Goal: Information Seeking & Learning: Find specific fact

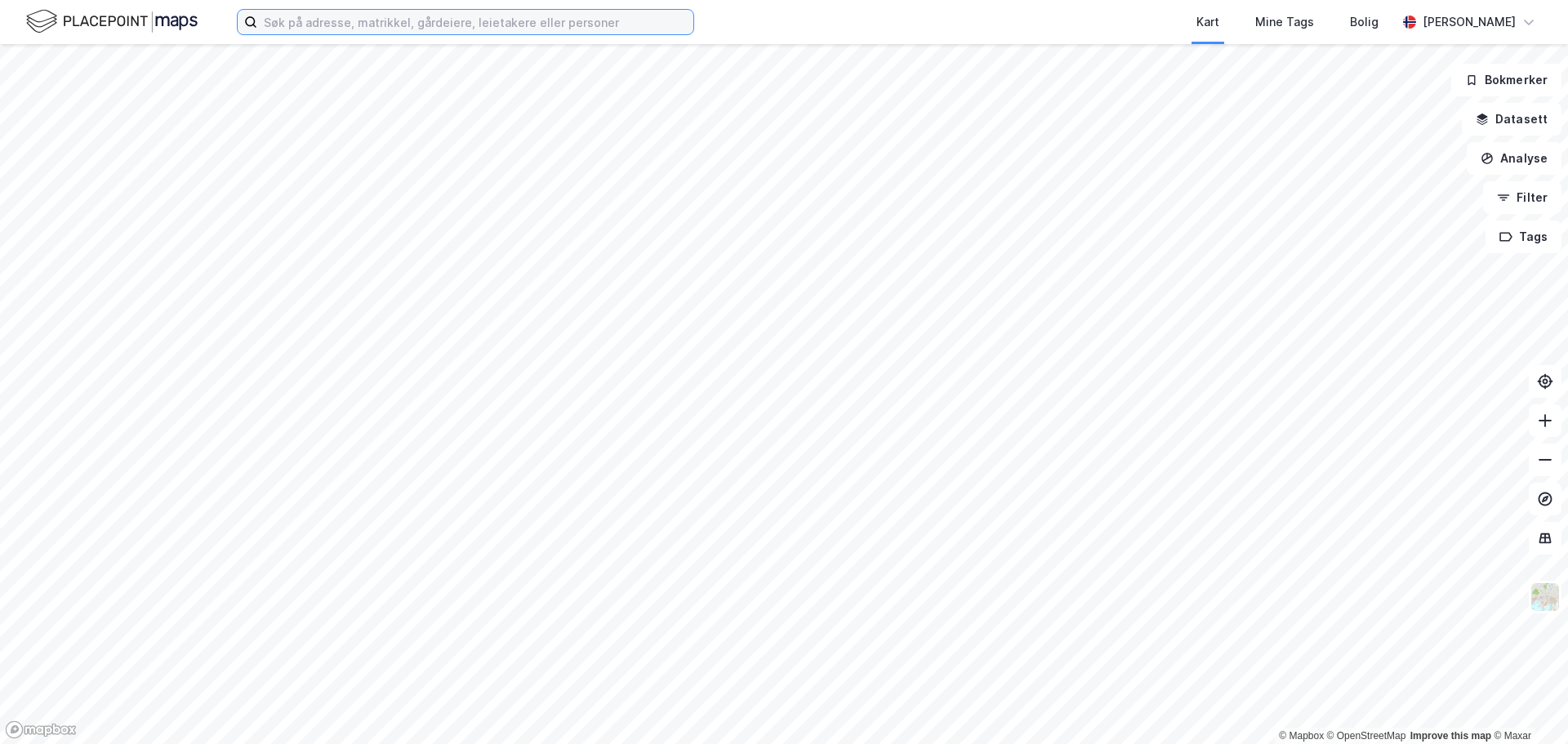
click at [427, 18] on input at bounding box center [475, 22] width 436 height 25
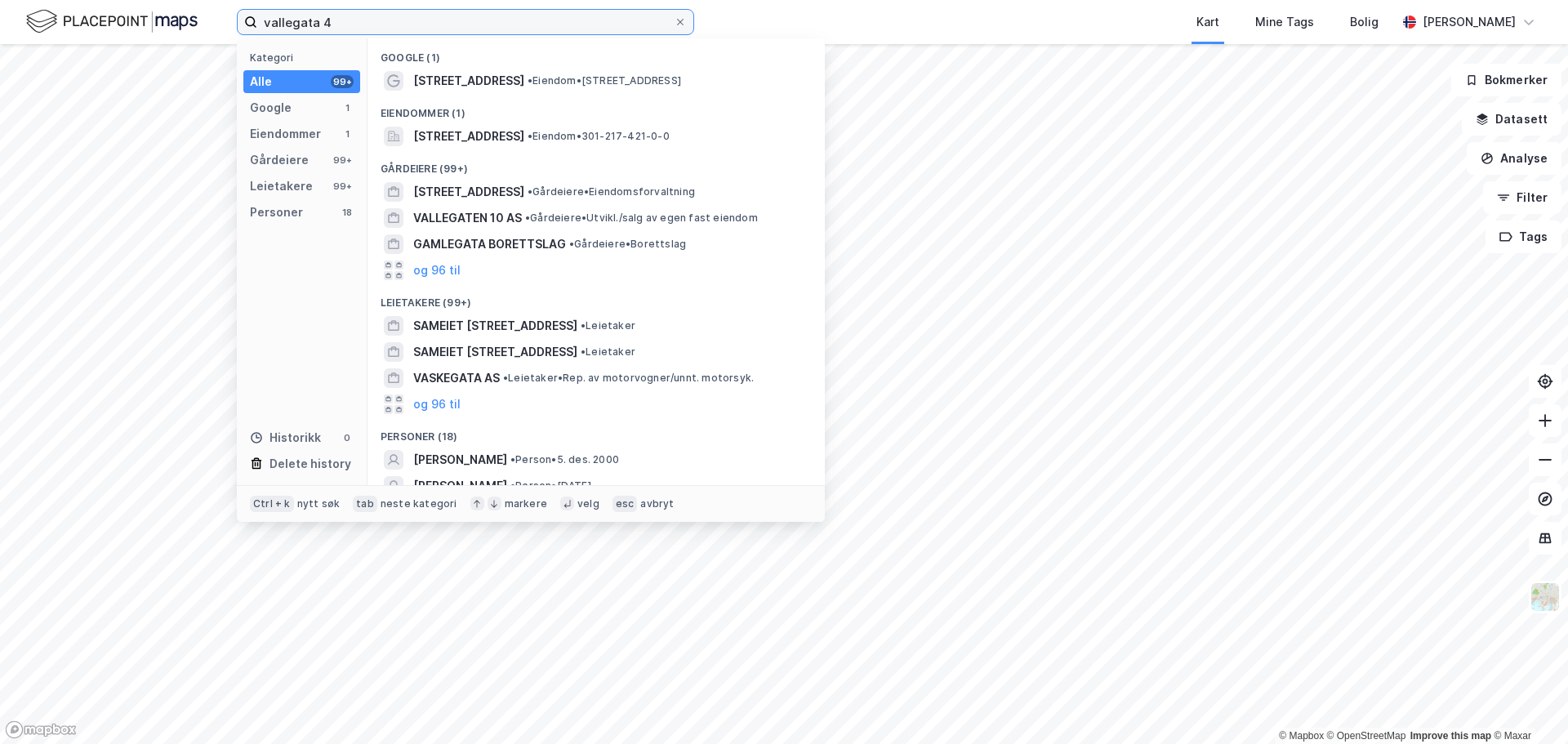
type input "vallegata 4"
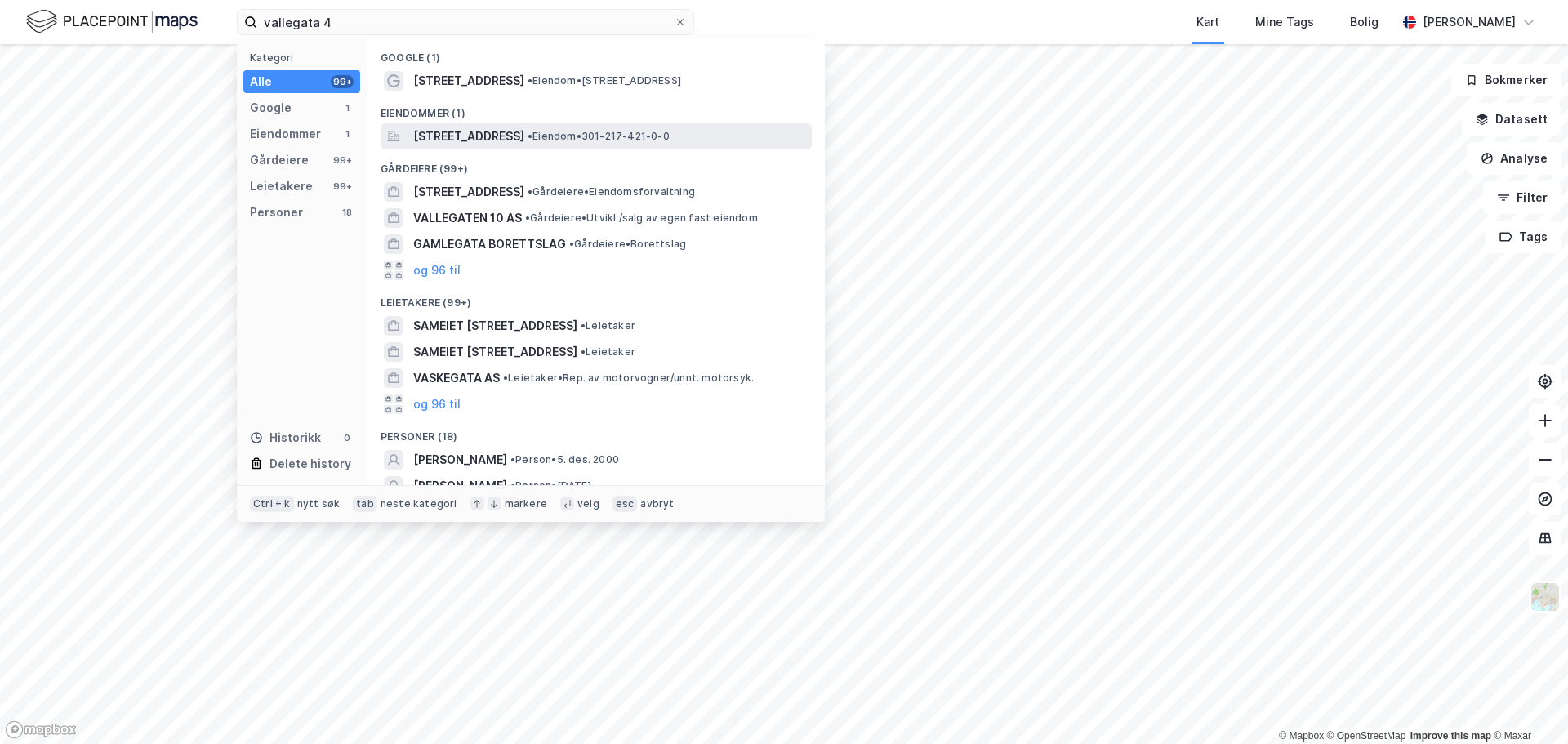
click at [474, 129] on span "[STREET_ADDRESS]" at bounding box center [468, 137] width 111 height 20
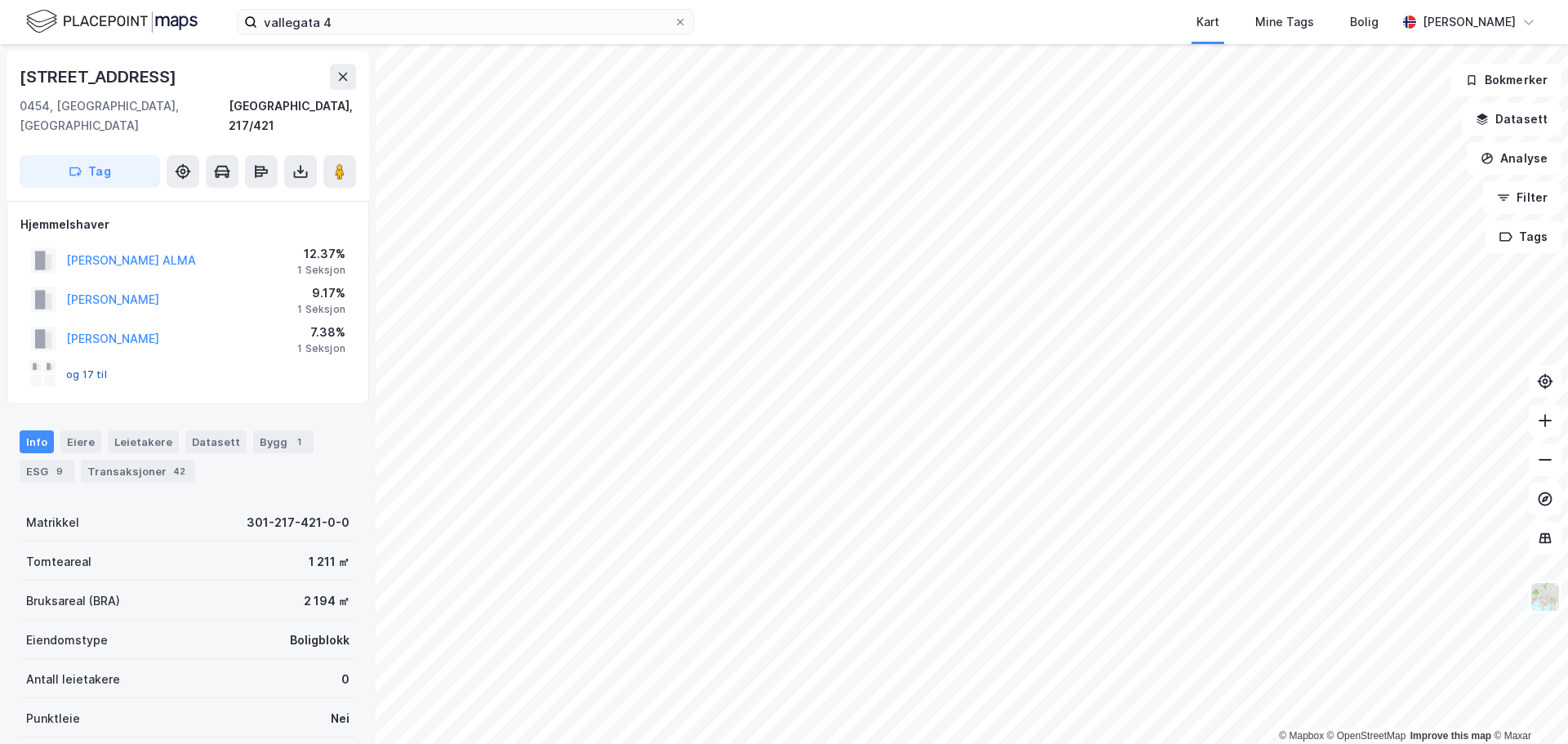
click at [0, 0] on button "og 17 til" at bounding box center [0, 0] width 0 height 0
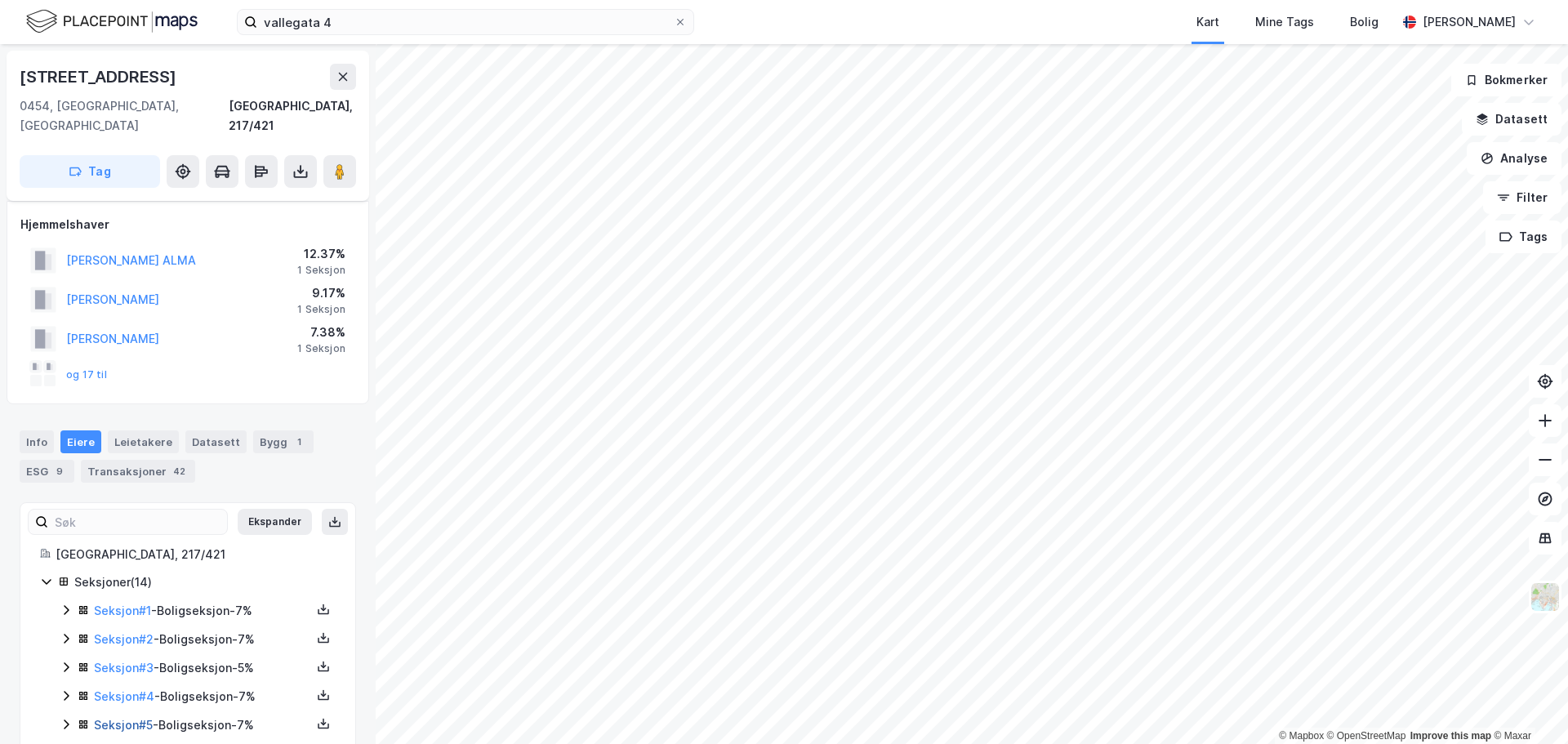
scroll to position [270, 0]
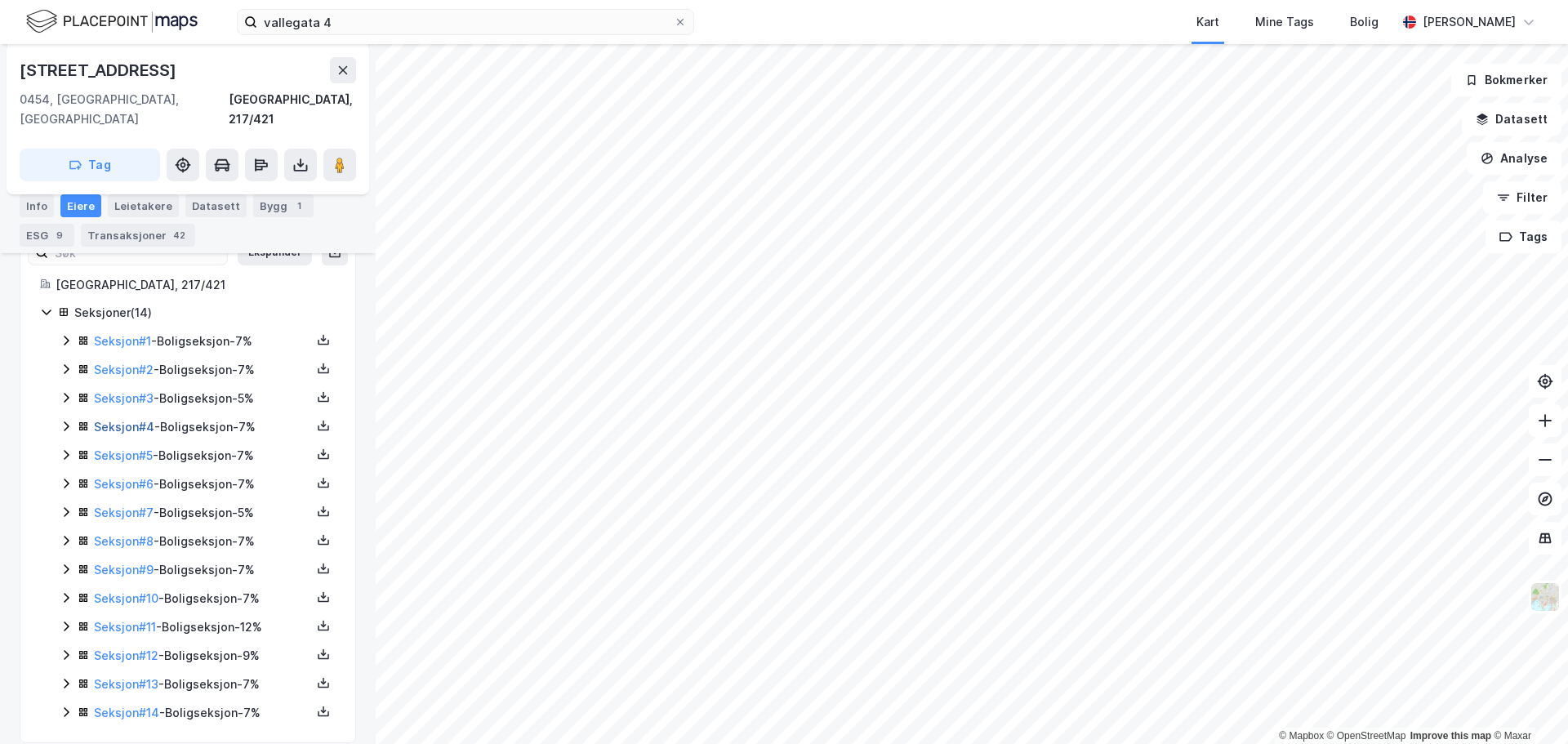
click at [114, 419] on link "Seksjon # 4" at bounding box center [124, 426] width 61 height 14
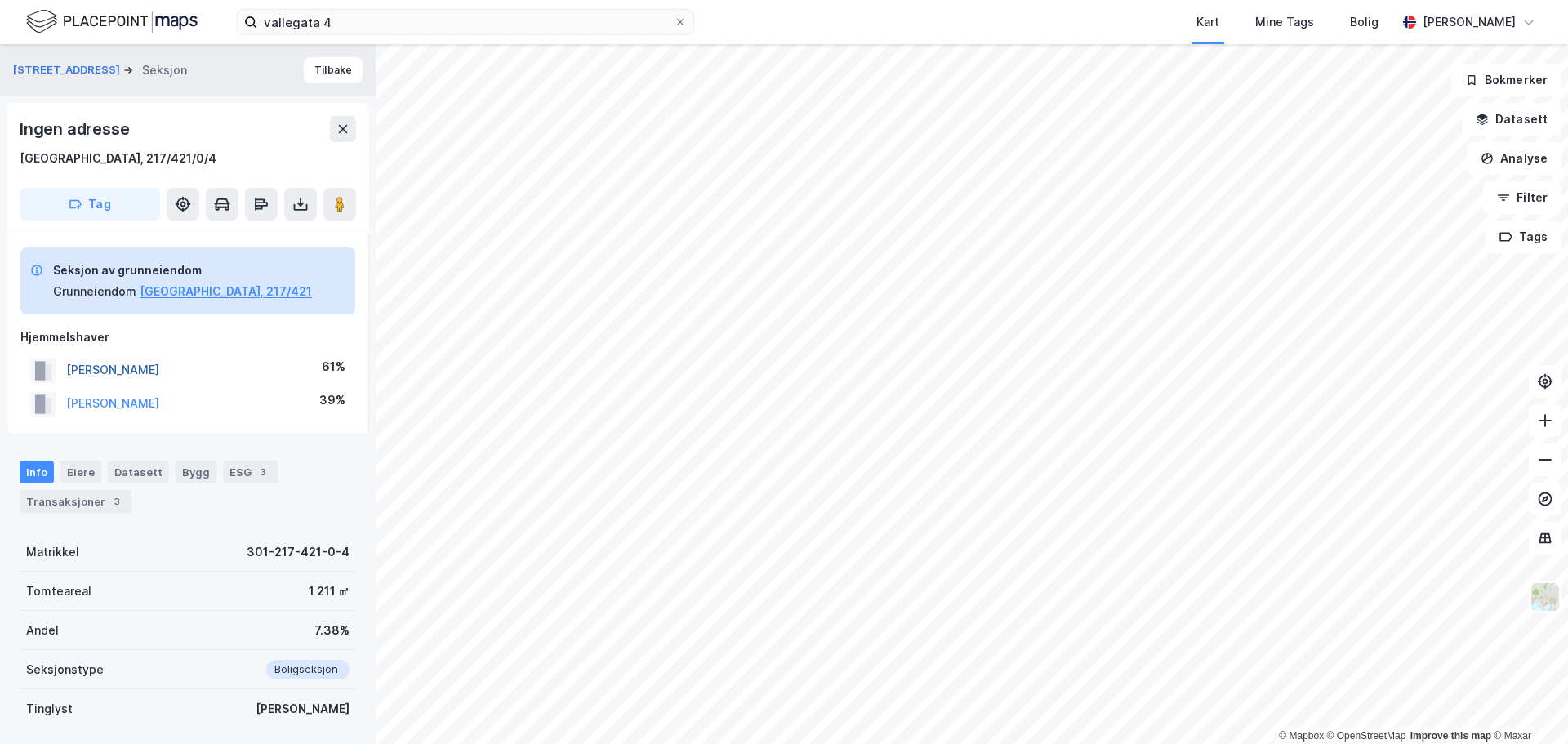
click at [0, 0] on button "[PERSON_NAME]" at bounding box center [0, 0] width 0 height 0
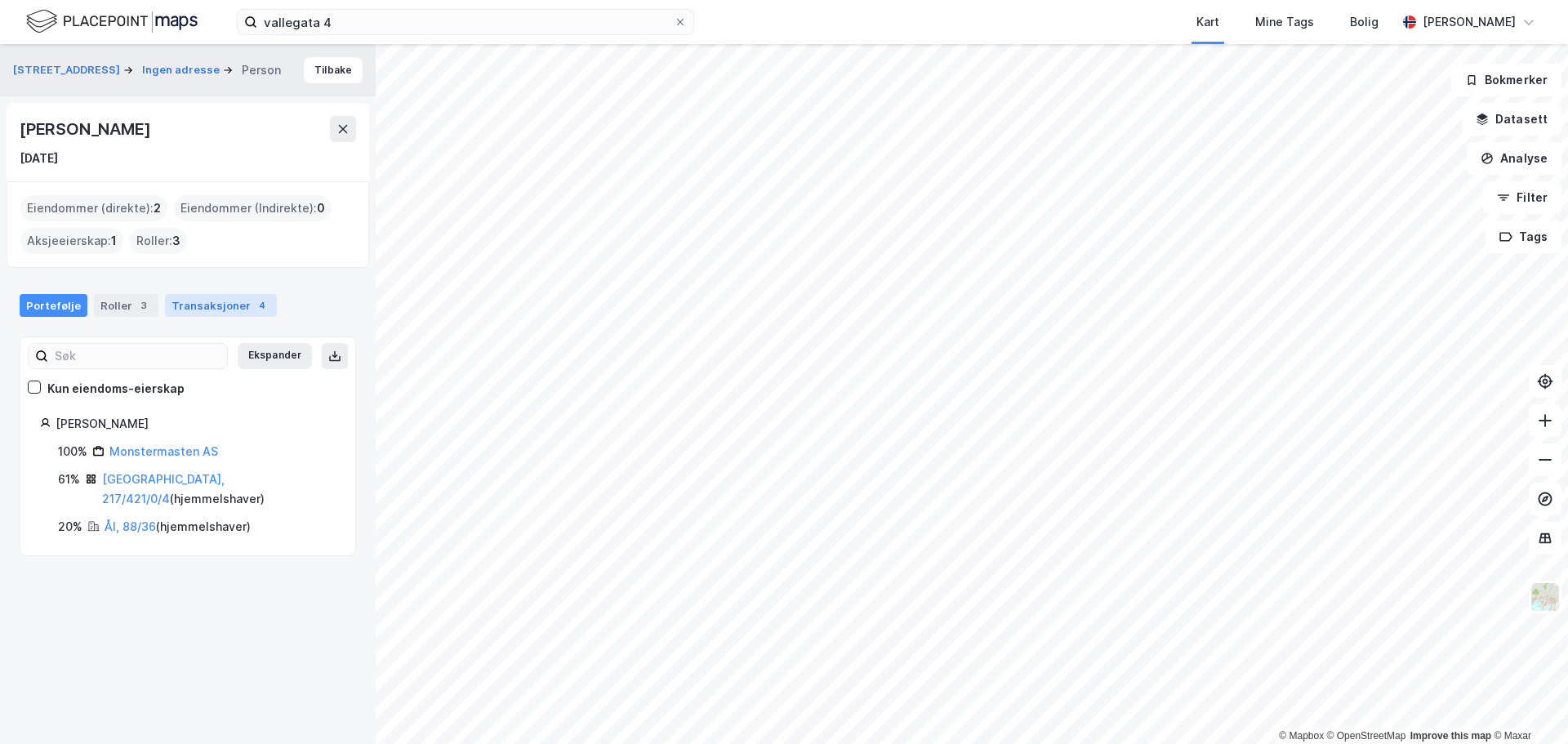
click at [211, 306] on div "Transaksjoner 4" at bounding box center [221, 305] width 112 height 23
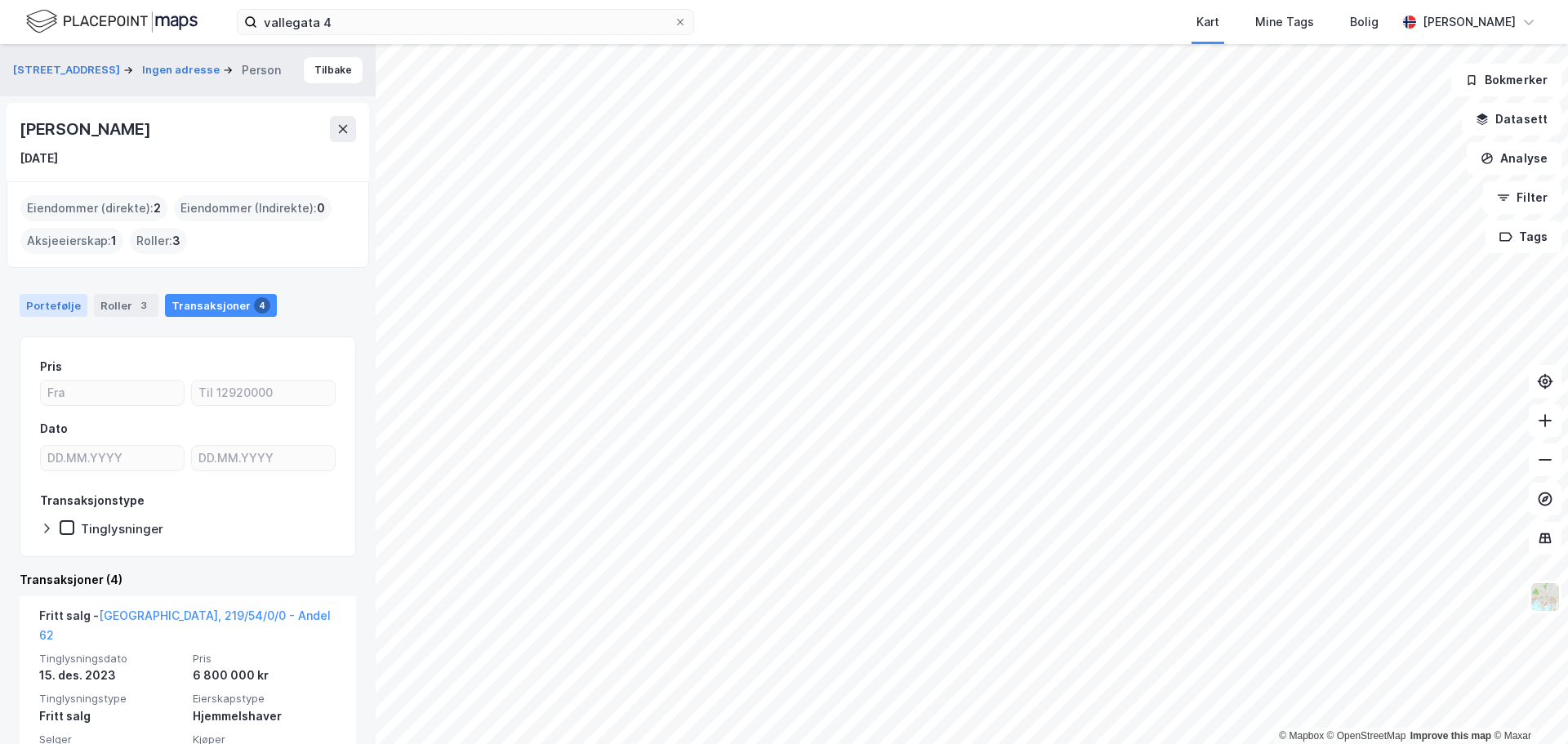
click at [50, 307] on div "Portefølje" at bounding box center [54, 305] width 68 height 23
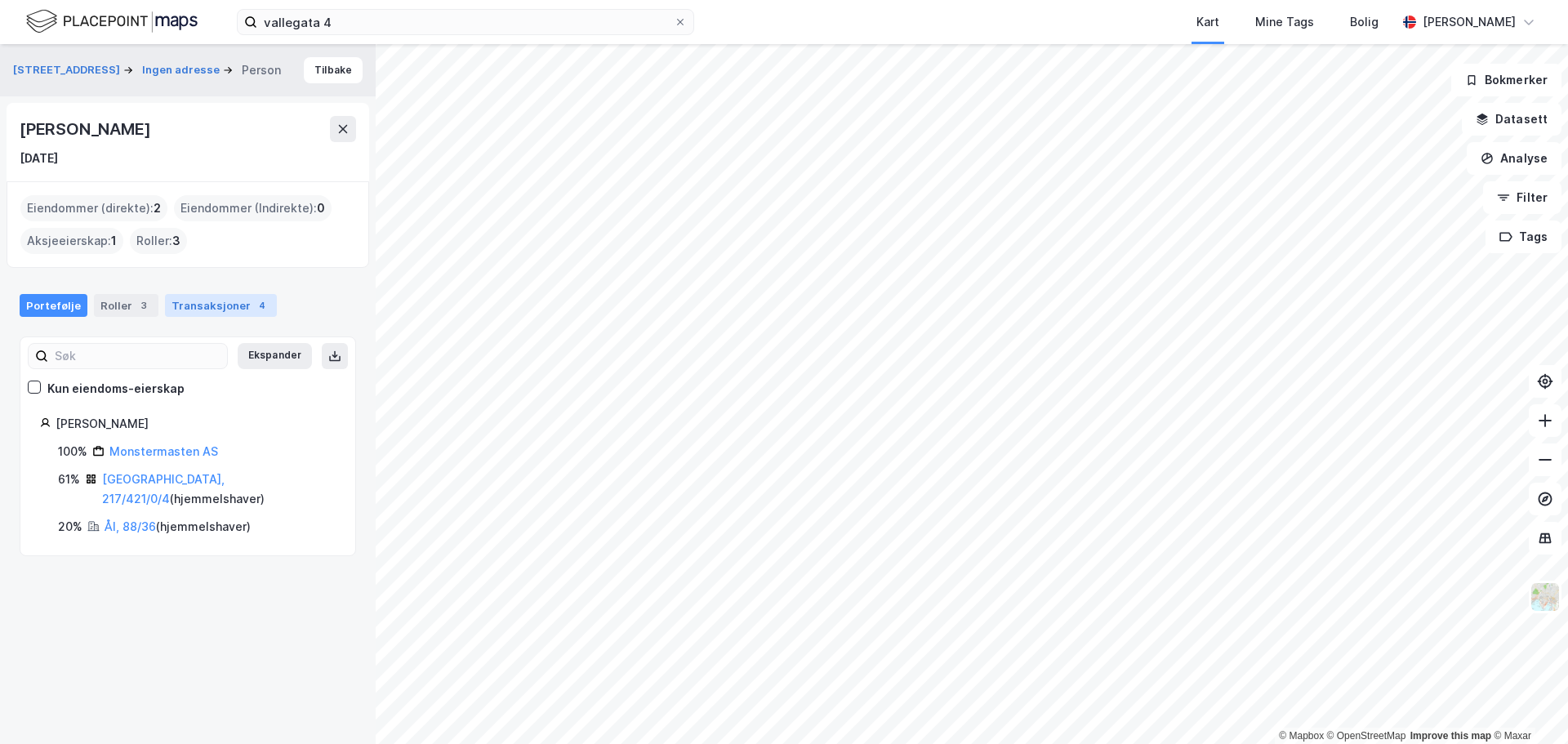
click at [215, 309] on div "Transaksjoner 4" at bounding box center [221, 305] width 112 height 23
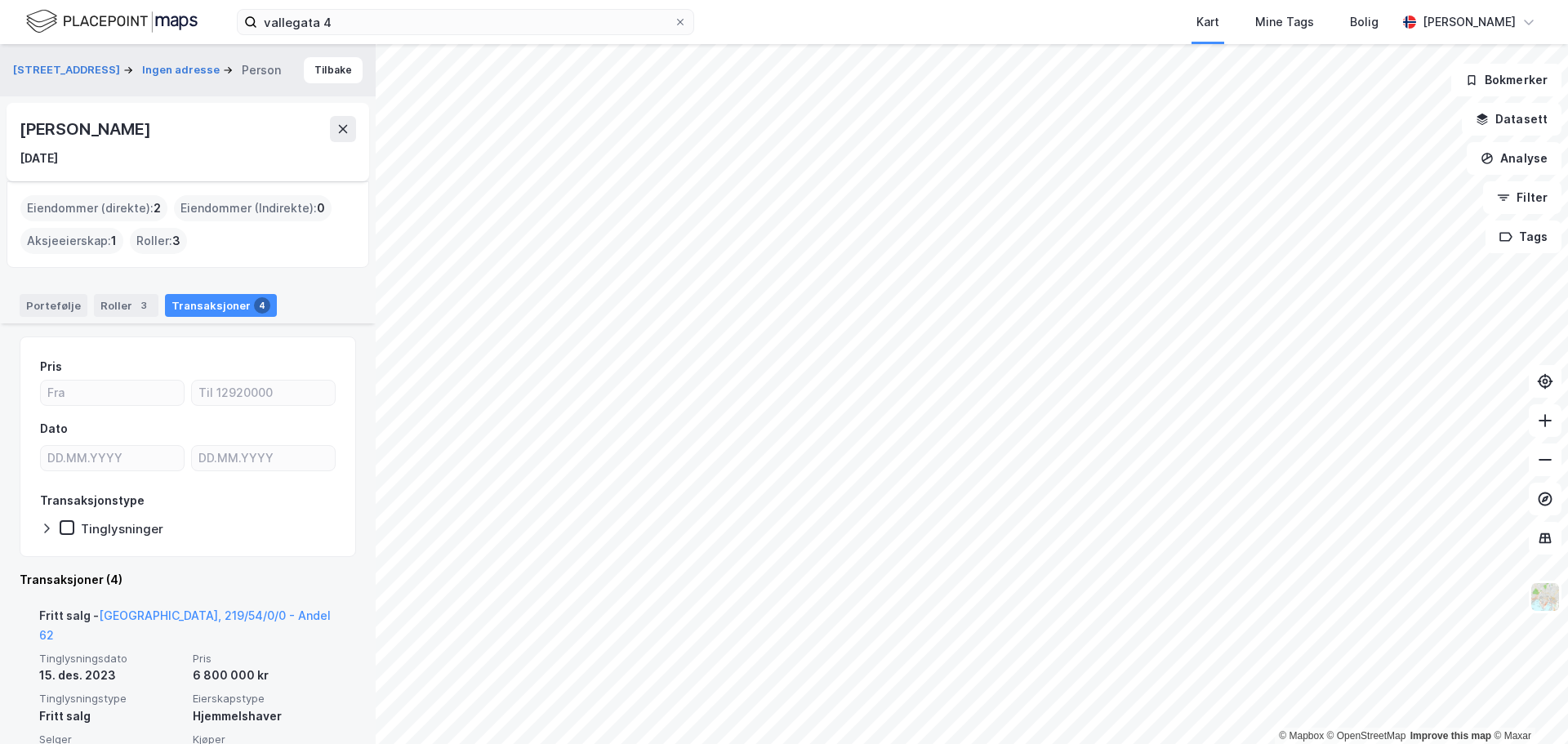
scroll to position [245, 0]
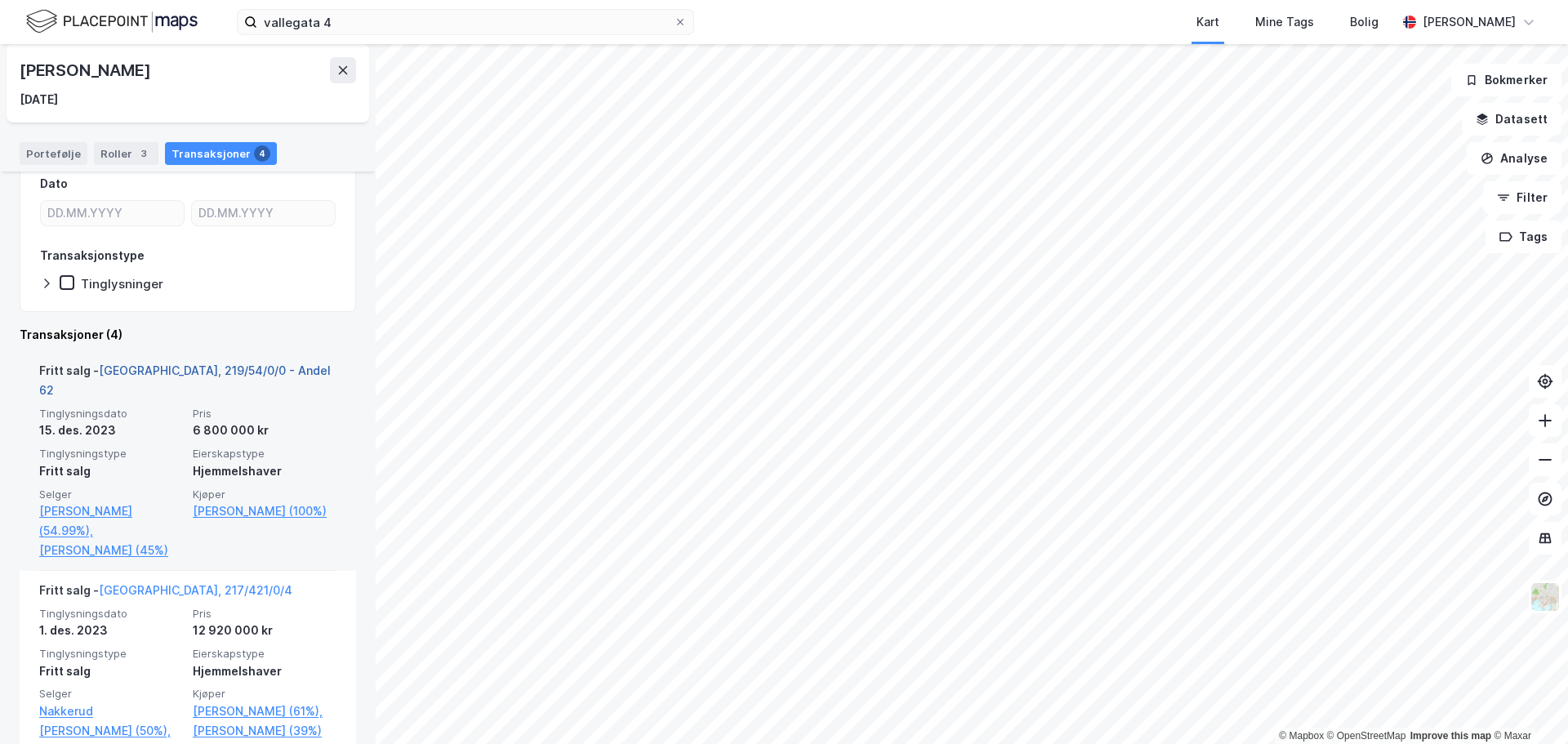
click at [201, 370] on link "[GEOGRAPHIC_DATA], 219/54/0/0 - Andel 62" at bounding box center [185, 380] width 292 height 34
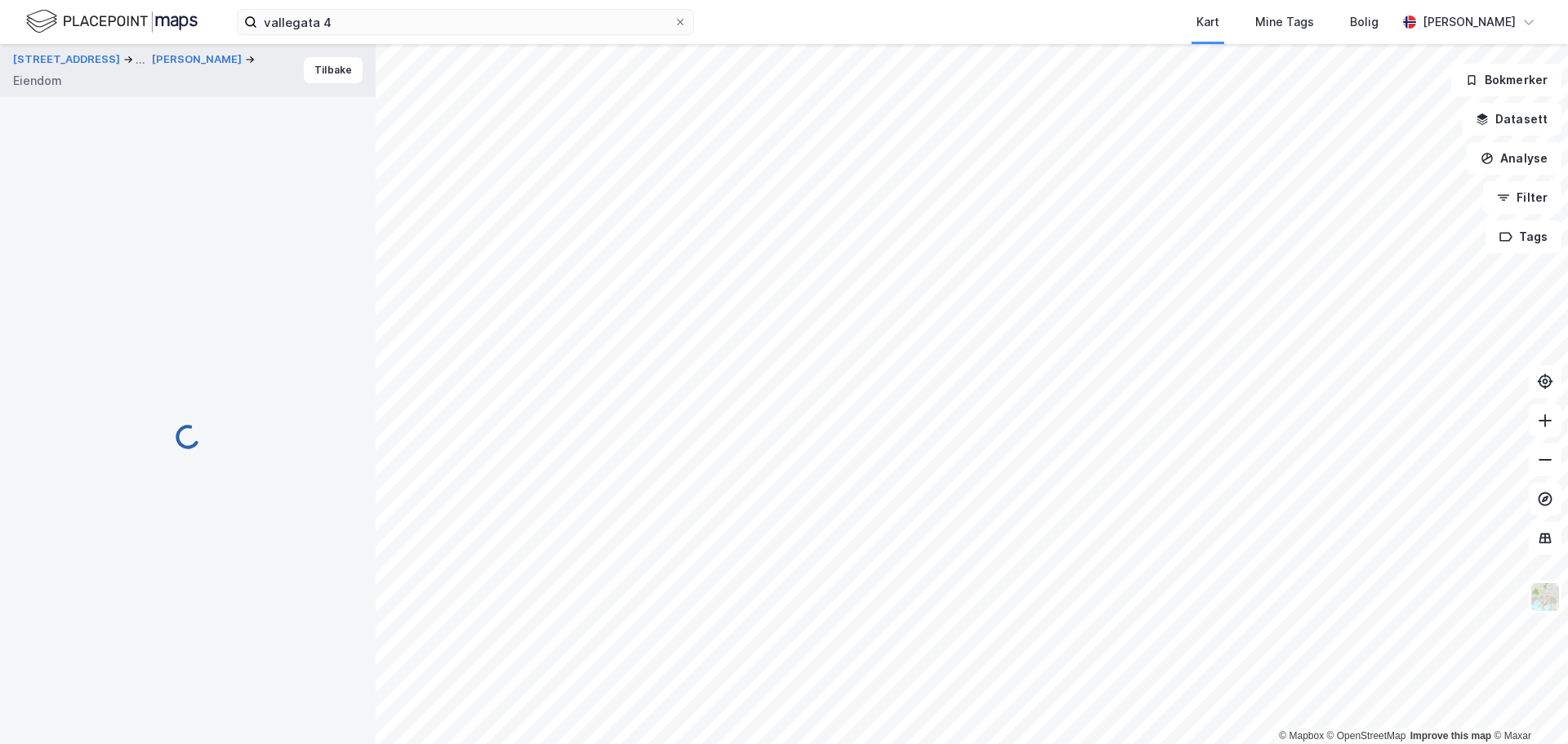
scroll to position [12, 0]
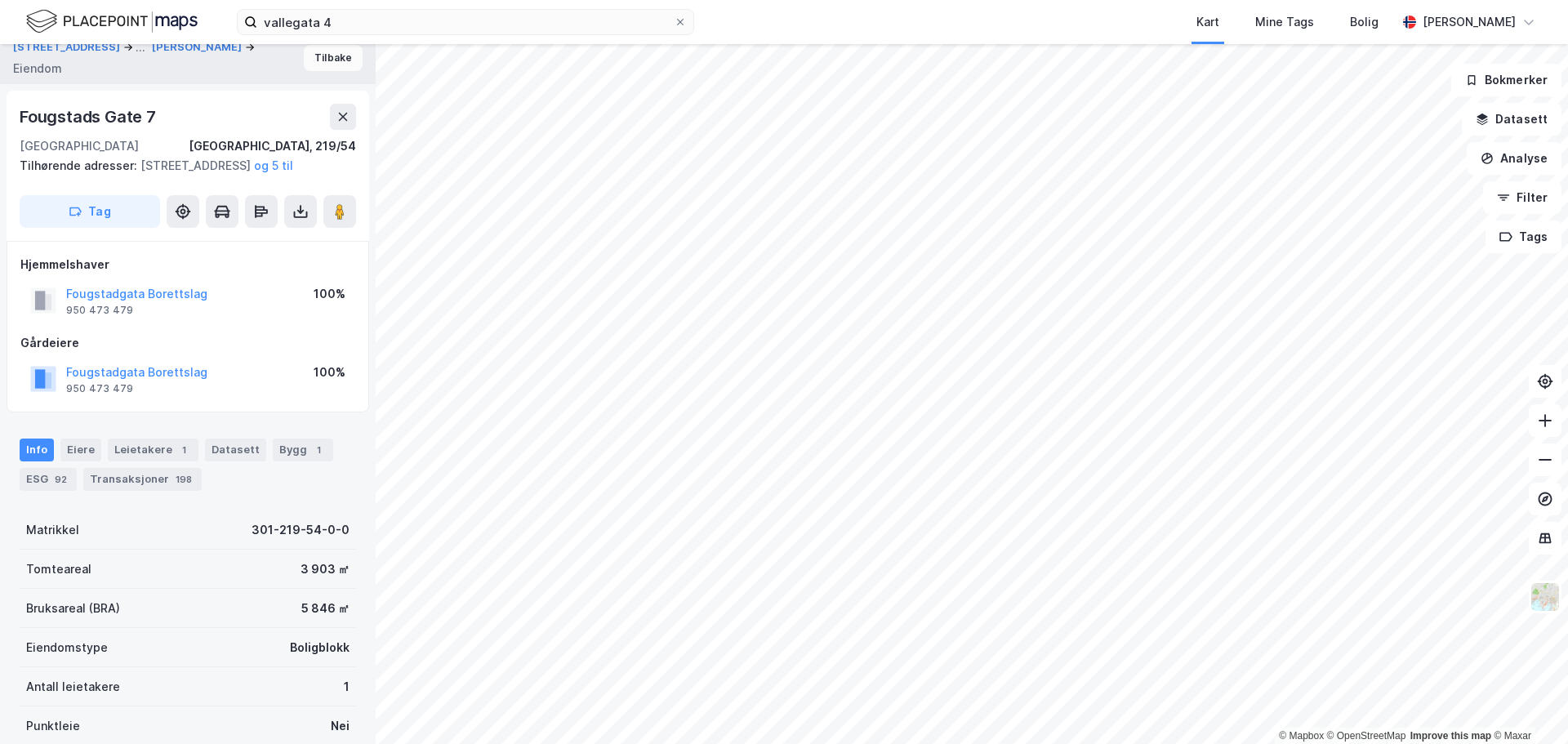
click at [329, 56] on button "Tilbake" at bounding box center [333, 58] width 59 height 26
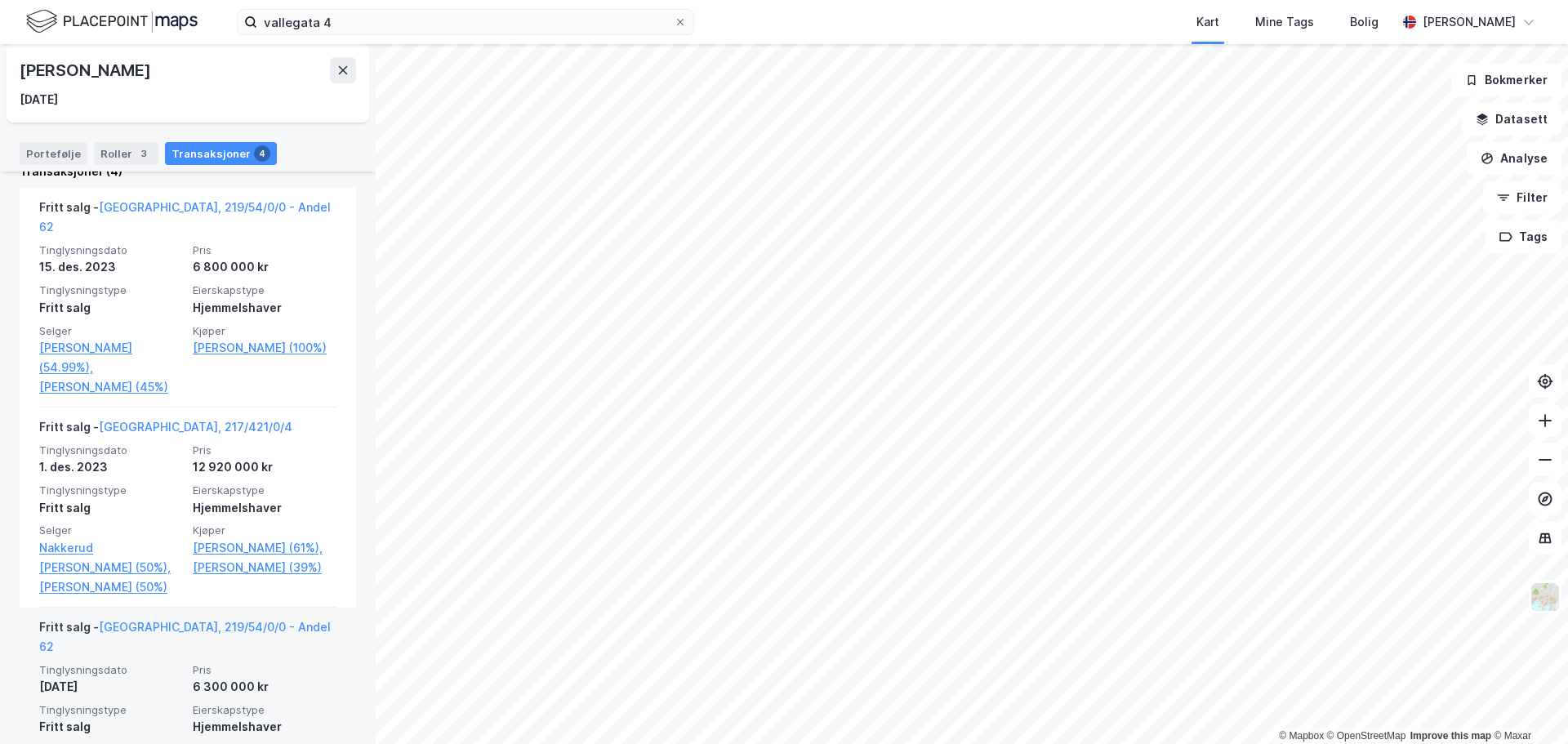
scroll to position [653, 0]
